Goal: Find specific page/section: Find specific page/section

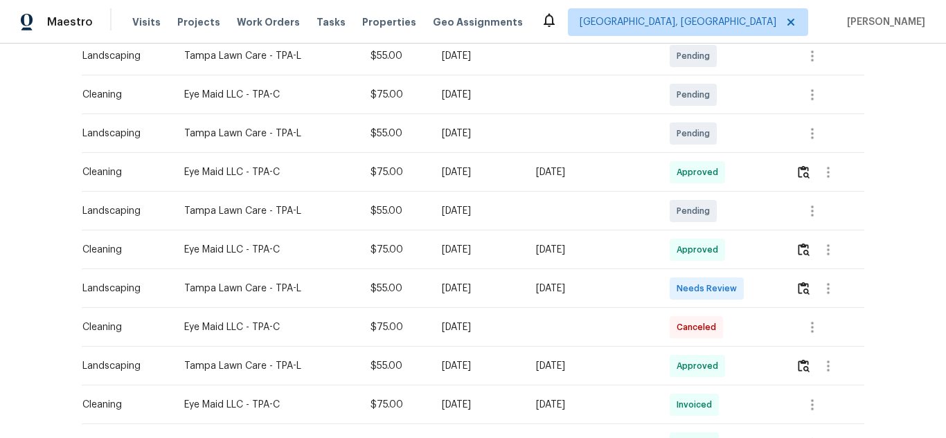
scroll to position [415, 0]
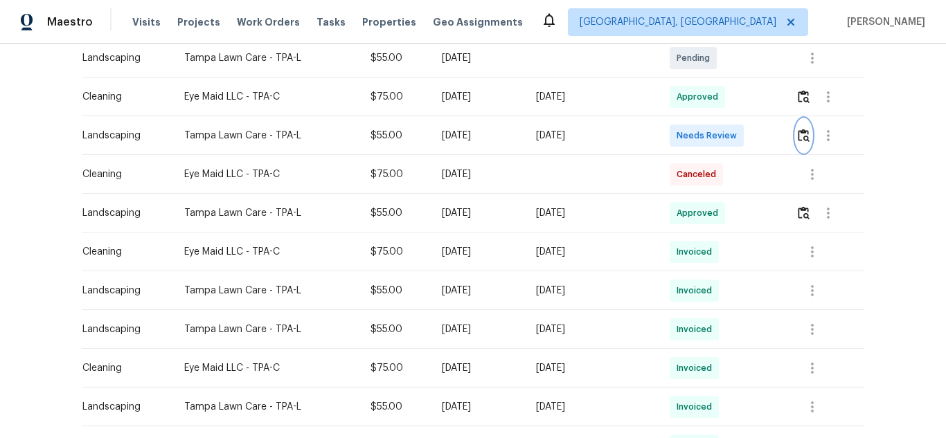
click at [804, 136] on img "button" at bounding box center [804, 135] width 12 height 13
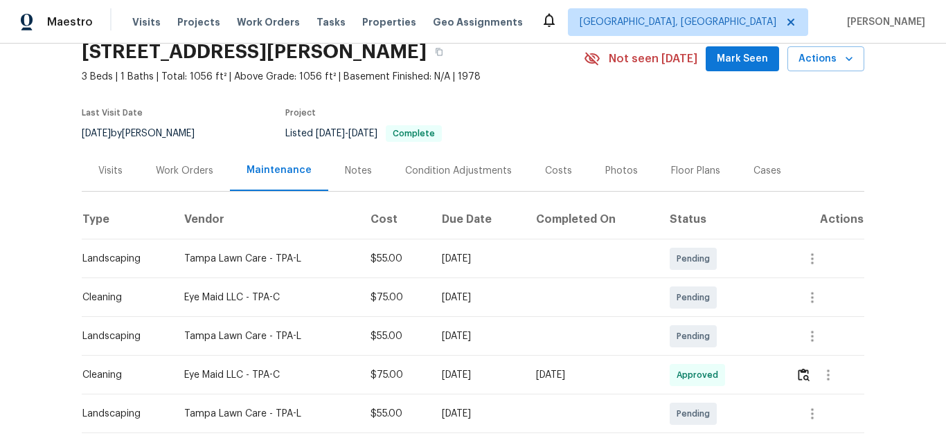
scroll to position [0, 0]
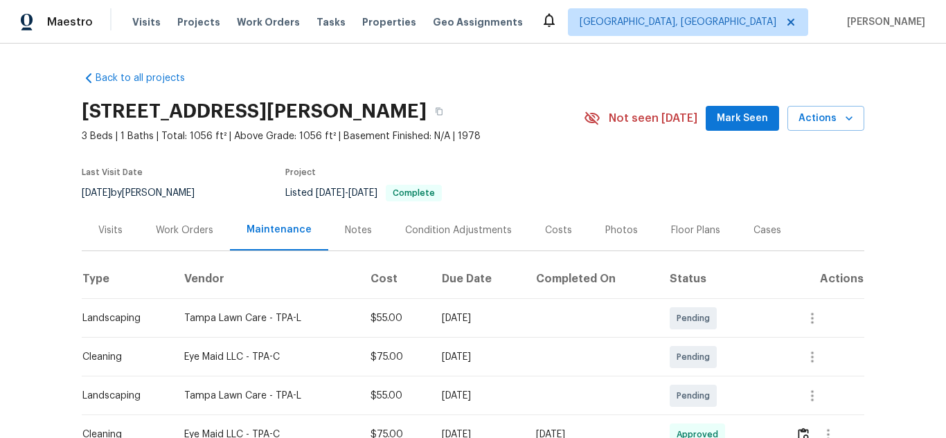
click at [427, 118] on h2 "[STREET_ADDRESS][PERSON_NAME]" at bounding box center [254, 112] width 345 height 14
